Goal: Task Accomplishment & Management: Manage account settings

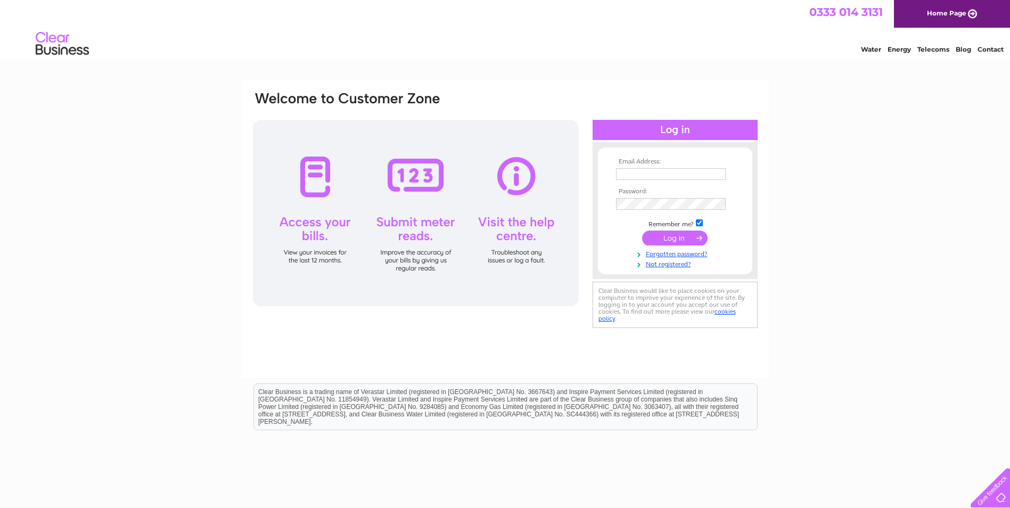
type input "aflowerco@yahoo.co.uk"
click at [655, 235] on input "submit" at bounding box center [674, 237] width 65 height 15
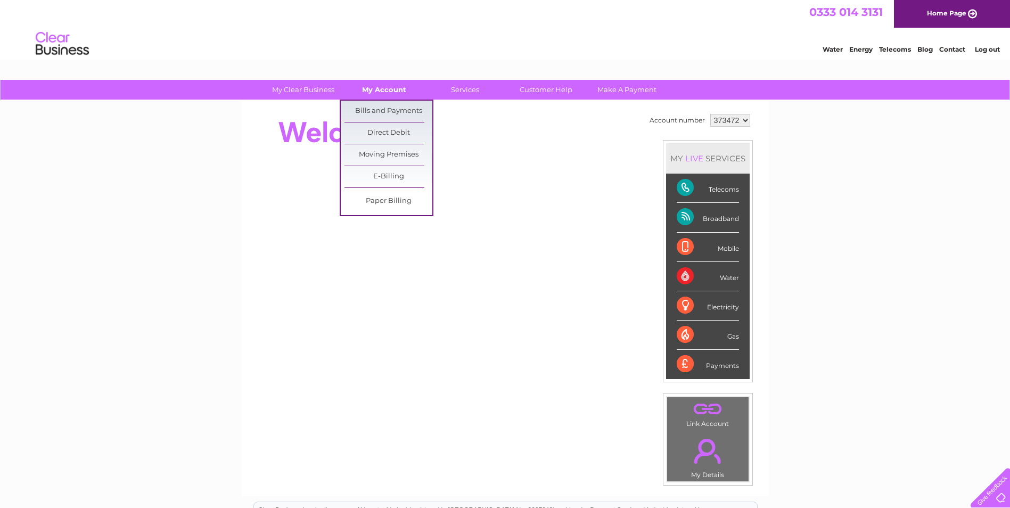
click at [370, 94] on link "My Account" at bounding box center [384, 90] width 88 height 20
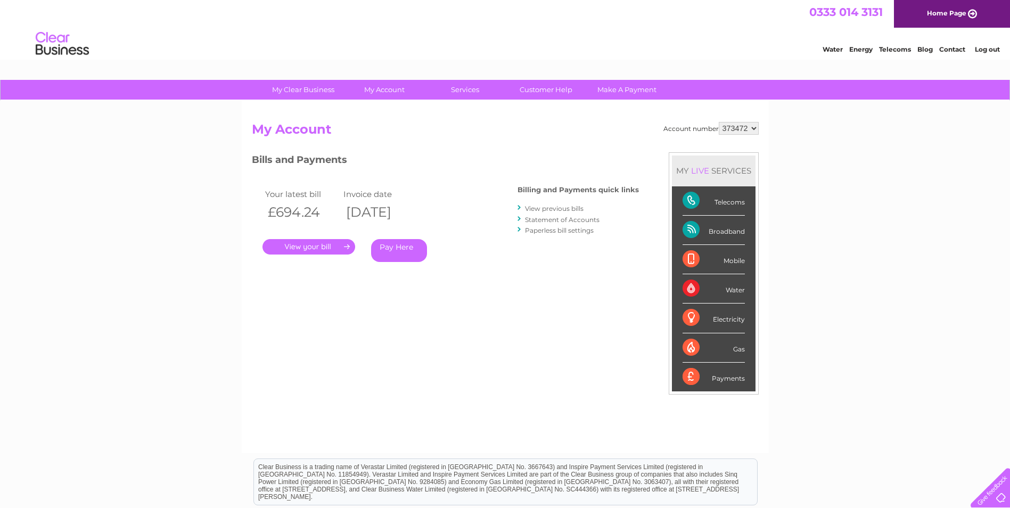
click at [326, 241] on link "." at bounding box center [308, 246] width 93 height 15
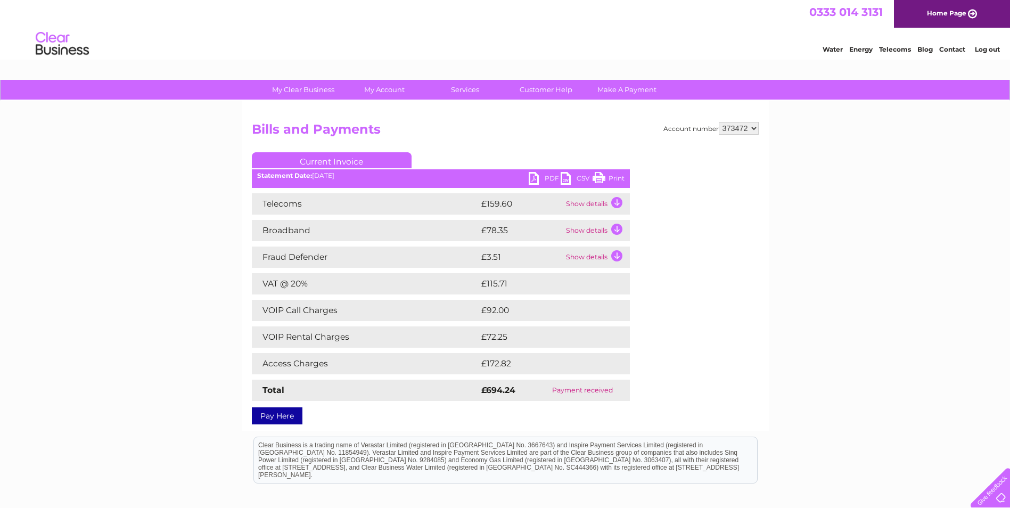
click at [531, 181] on link "PDF" at bounding box center [545, 179] width 32 height 15
